Goal: Information Seeking & Learning: Understand process/instructions

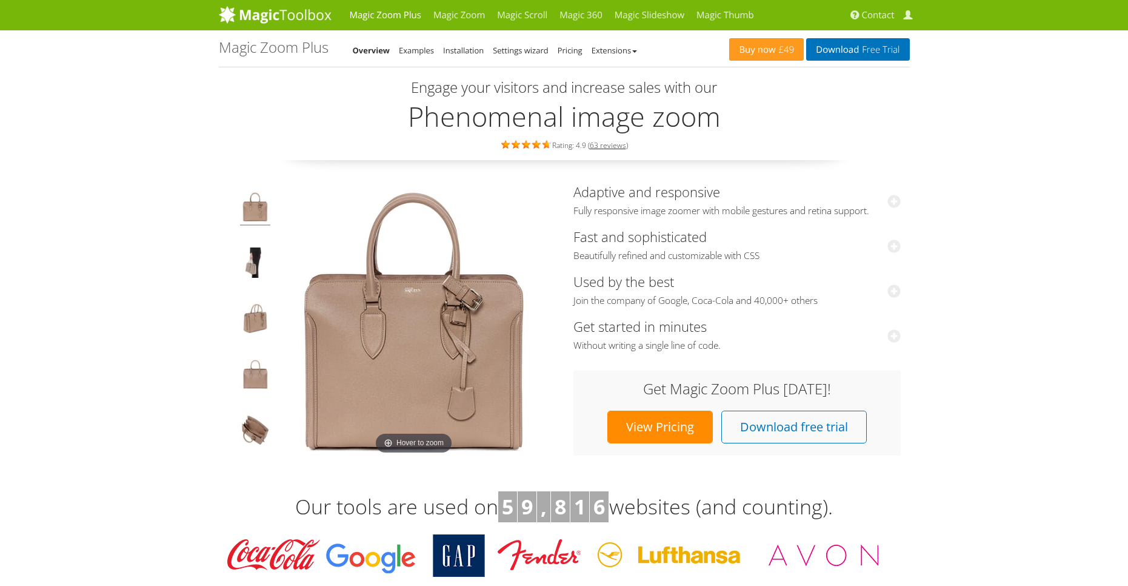
click at [454, 56] on li "Installation" at bounding box center [463, 50] width 41 height 15
click at [460, 50] on link "Installation" at bounding box center [463, 50] width 41 height 11
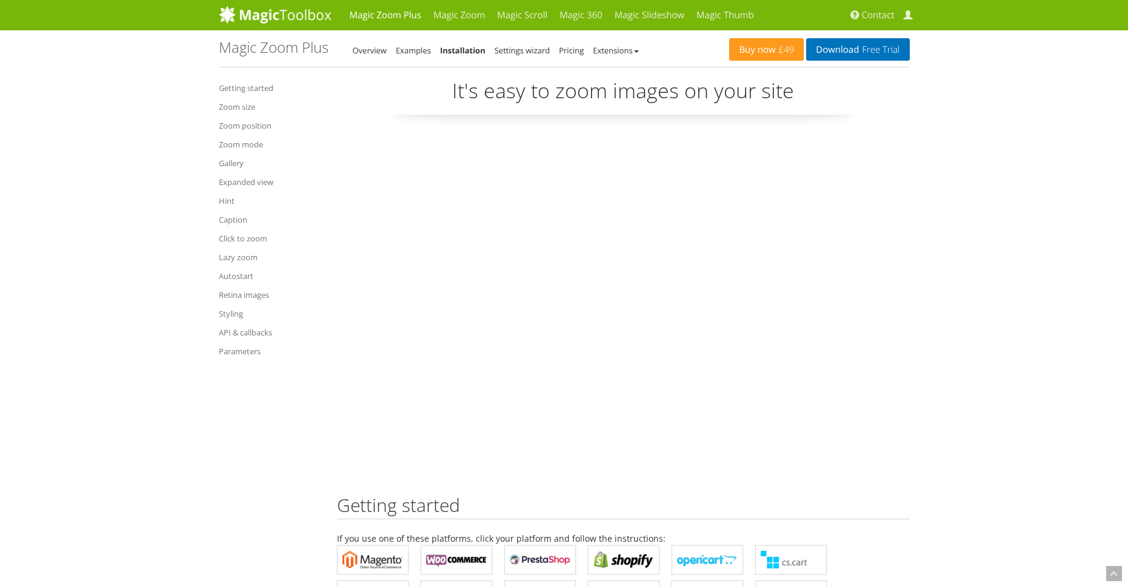
click at [247, 325] on link "API & callbacks" at bounding box center [269, 332] width 100 height 15
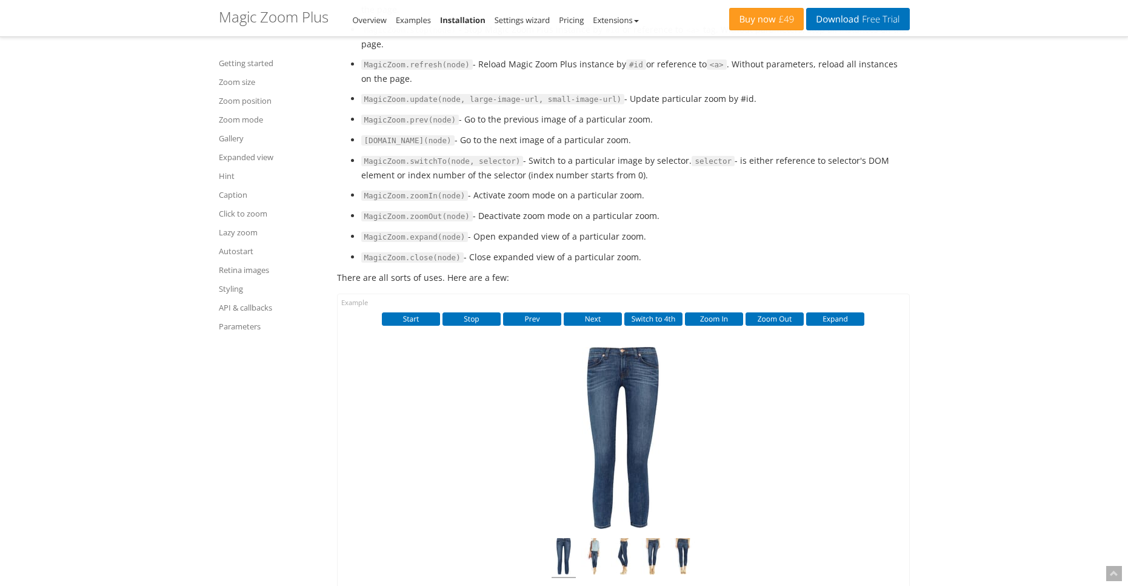
scroll to position [12921, 0]
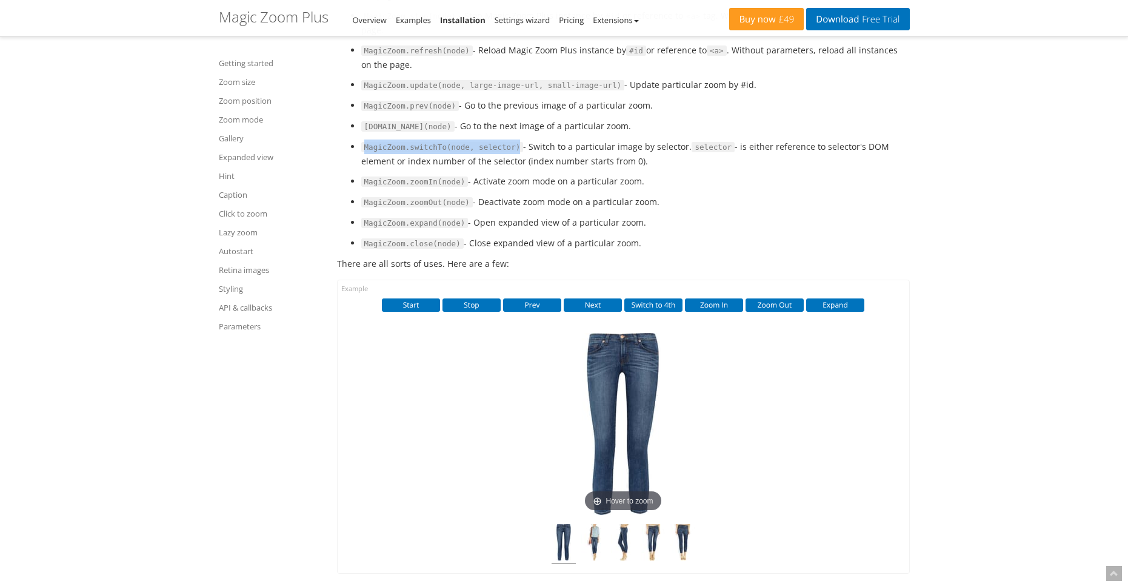
drag, startPoint x: 506, startPoint y: 186, endPoint x: 364, endPoint y: 190, distance: 141.3
click at [364, 153] on code "MagicZoom.switchTo(node, selector)" at bounding box center [442, 147] width 162 height 11
copy code "MagicZoom.switchTo(node, selector)"
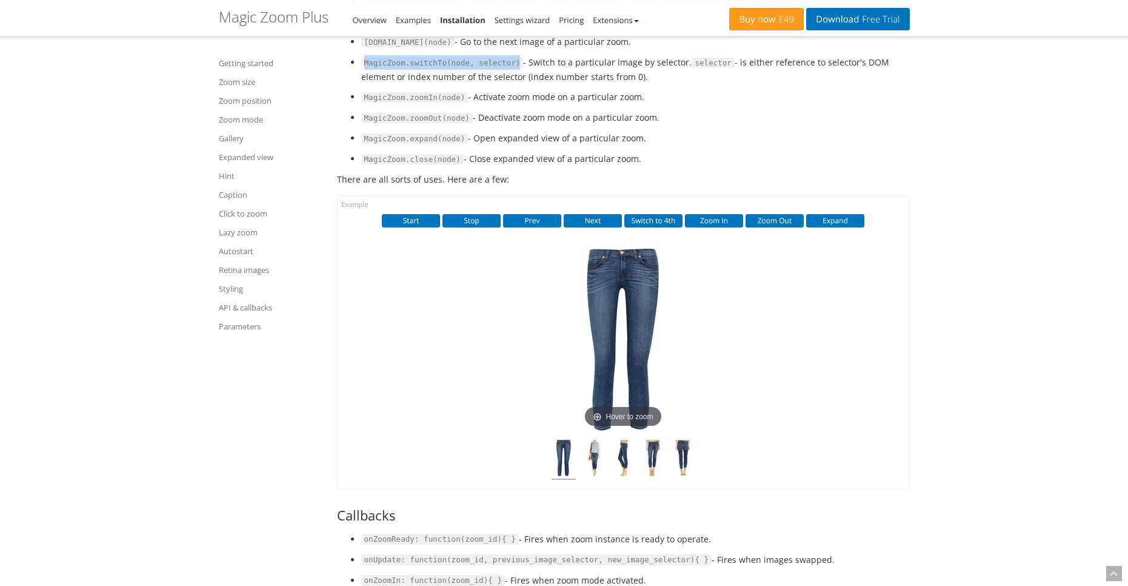
scroll to position [13042, 0]
